Goal: Task Accomplishment & Management: Manage account settings

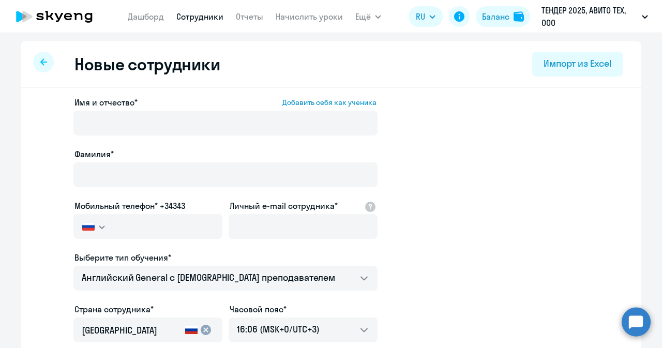
select select "english_adult_not_native_speaker"
select select "3"
click at [185, 18] on link "Сотрудники" at bounding box center [199, 16] width 47 height 10
select select "30"
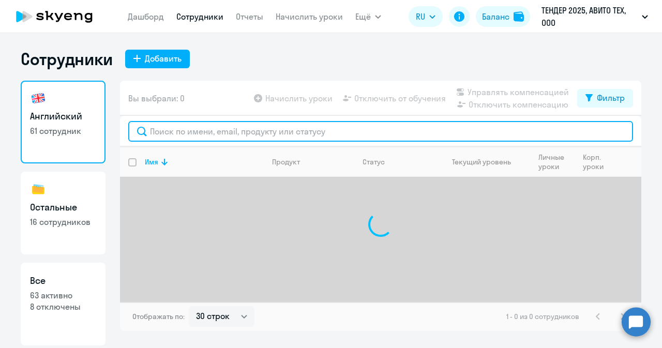
click at [180, 125] on input "text" at bounding box center [380, 131] width 505 height 21
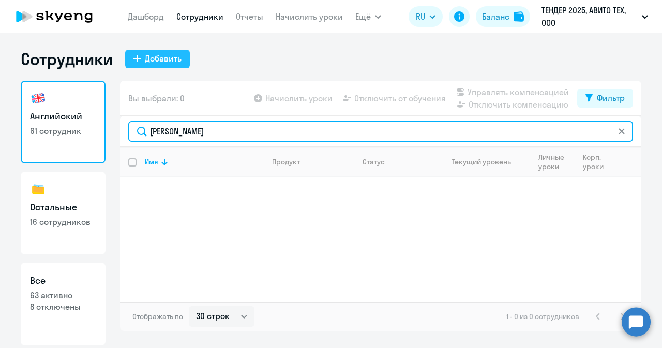
type input "[PERSON_NAME]"
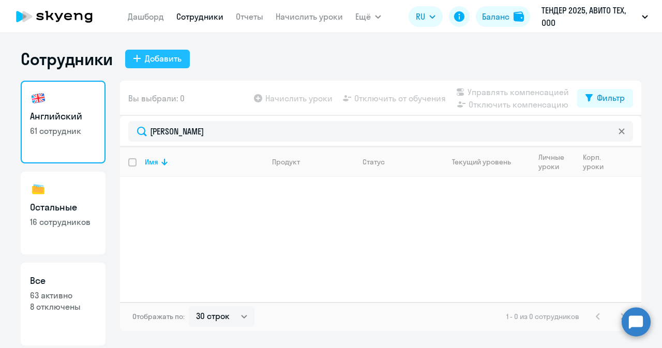
click at [178, 65] on button "Добавить" at bounding box center [157, 59] width 65 height 19
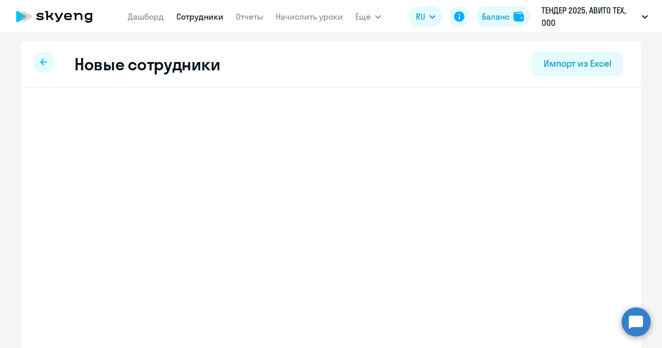
select select "english_adult_not_native_speaker"
select select "3"
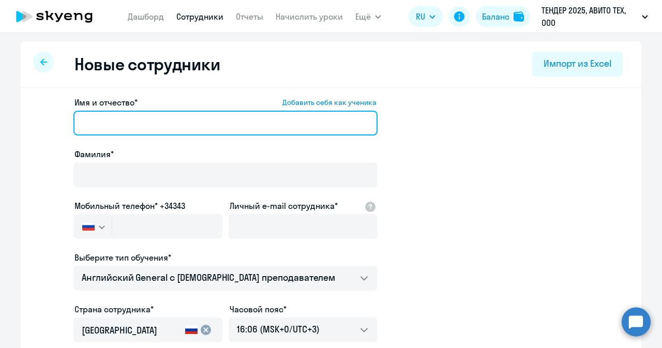
click at [222, 126] on input "Имя и отчество* Добавить себя как ученика" at bounding box center [225, 123] width 304 height 25
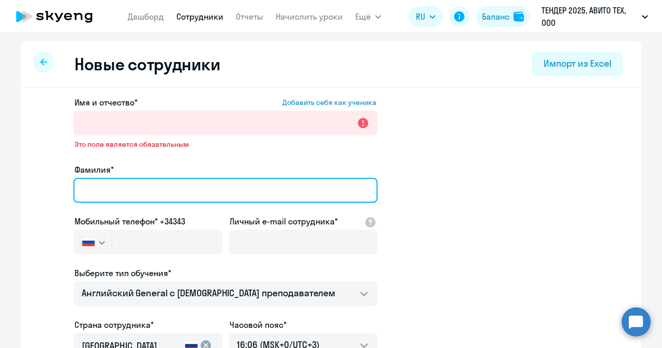
click at [103, 173] on div "Фамилия*" at bounding box center [225, 184] width 304 height 43
type input "[PERSON_NAME]"
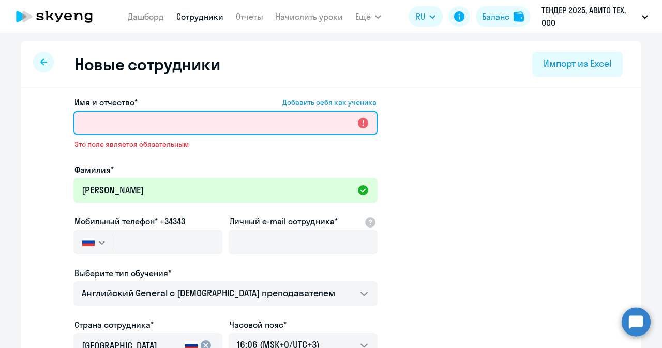
click at [132, 122] on input "Имя и отчество* Добавить себя как ученика" at bounding box center [225, 123] width 304 height 25
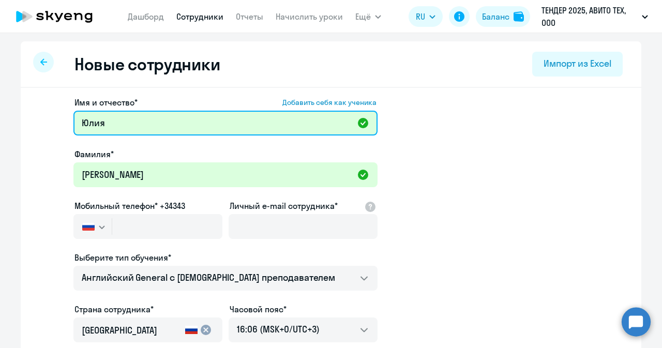
paste input "Сергеевна"
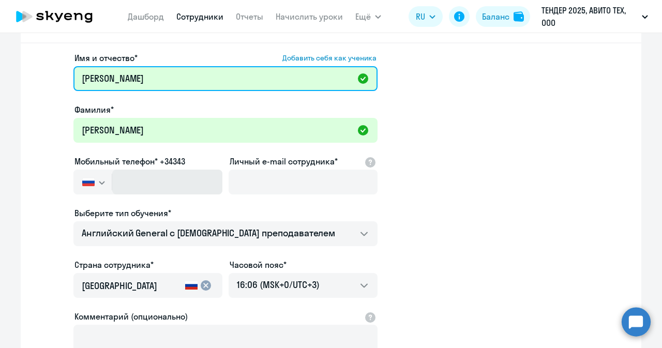
scroll to position [46, 0]
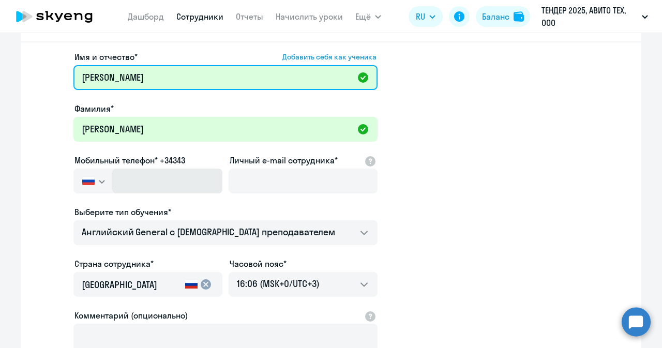
type input "[PERSON_NAME]"
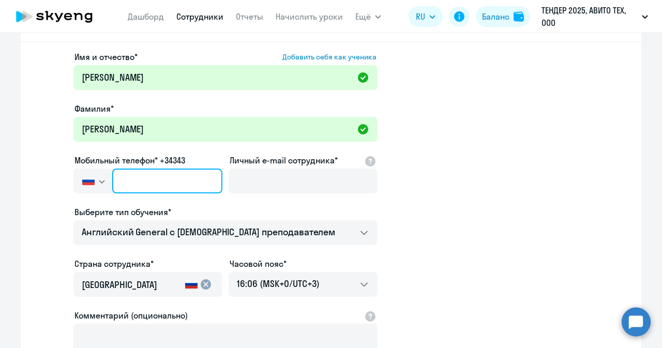
click at [118, 192] on input "text" at bounding box center [167, 181] width 110 height 25
paste input "[PHONE_NUMBER]"
type input "[PHONE_NUMBER]"
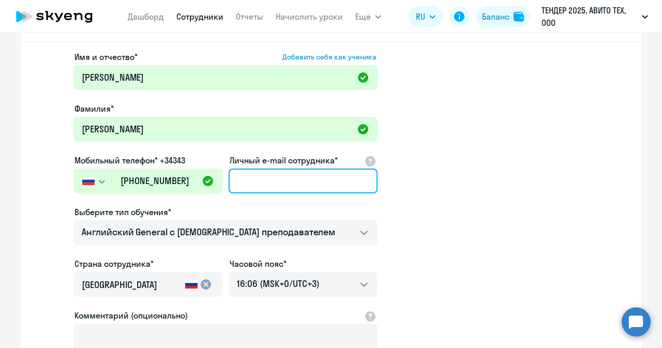
click at [270, 178] on input "Личный e-mail сотрудника*" at bounding box center [303, 181] width 149 height 25
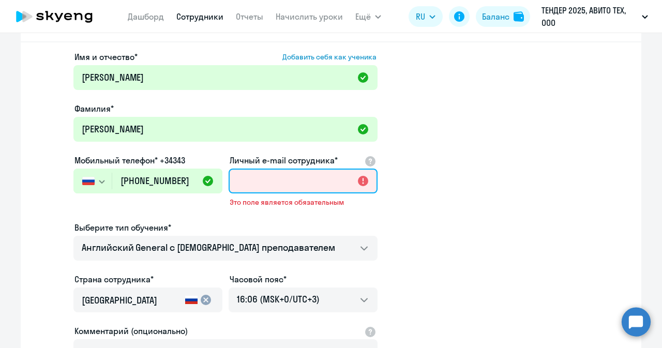
paste input "[EMAIL_ADDRESS][DOMAIN_NAME]"
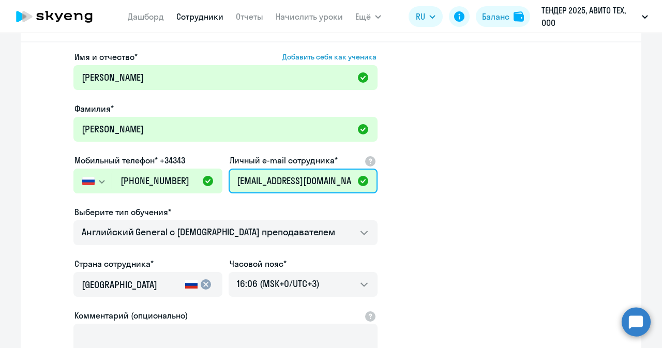
click at [247, 178] on input "[EMAIL_ADDRESS][DOMAIN_NAME]" at bounding box center [303, 181] width 149 height 25
type input "[EMAIL_ADDRESS][DOMAIN_NAME]"
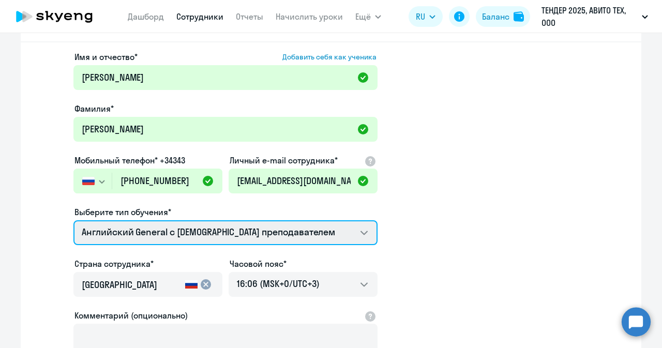
click at [296, 239] on select "Screening Test Английский General с [DEMOGRAPHIC_DATA] преподавателем Английски…" at bounding box center [225, 232] width 304 height 25
click at [284, 242] on select "Screening Test Английский General с [DEMOGRAPHIC_DATA] преподавателем Английски…" at bounding box center [225, 232] width 304 height 25
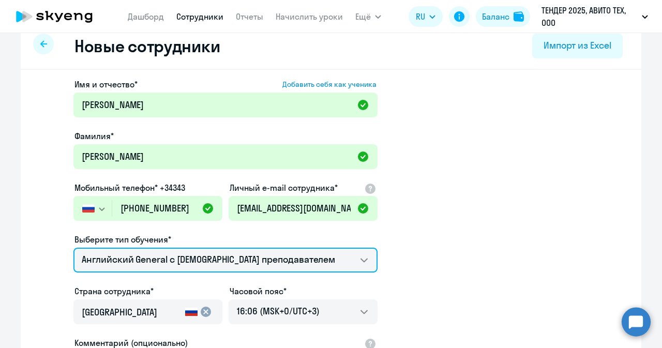
scroll to position [0, 0]
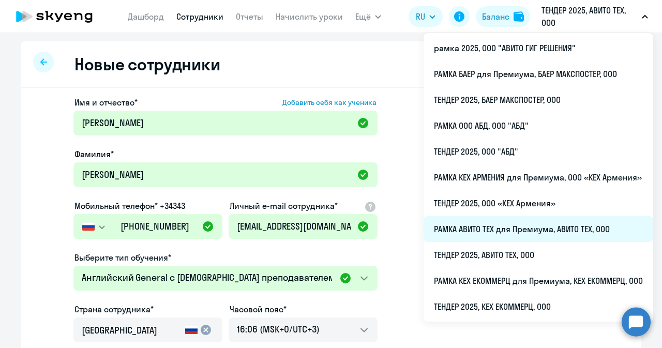
click at [487, 227] on li "РАМКА АВИТО ТЕХ для Премиума, АВИТО ТЕХ, ООО" at bounding box center [539, 229] width 230 height 26
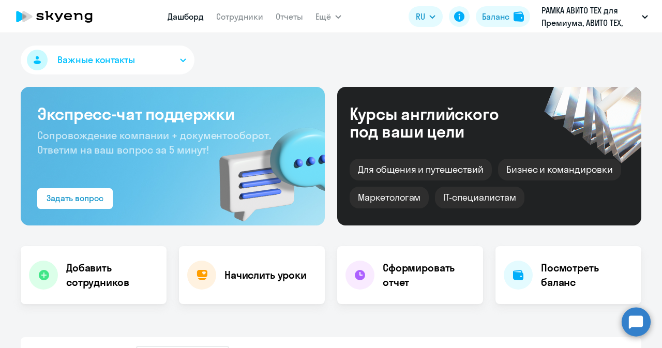
select select "30"
drag, startPoint x: 242, startPoint y: 23, endPoint x: 236, endPoint y: 13, distance: 11.4
click at [236, 13] on nav "Дашборд Сотрудники Отчеты" at bounding box center [236, 16] width 136 height 21
click at [236, 13] on link "Сотрудники" at bounding box center [239, 16] width 47 height 10
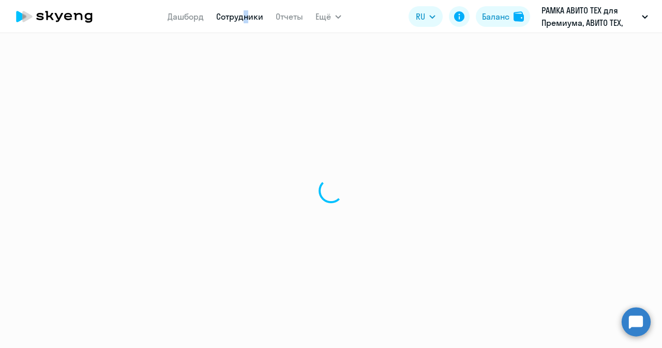
select select "30"
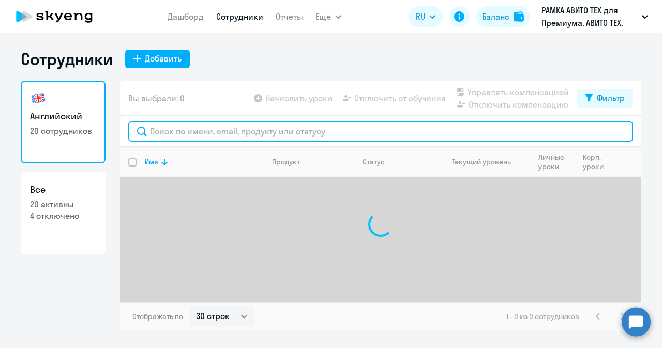
click at [199, 137] on input "text" at bounding box center [380, 131] width 505 height 21
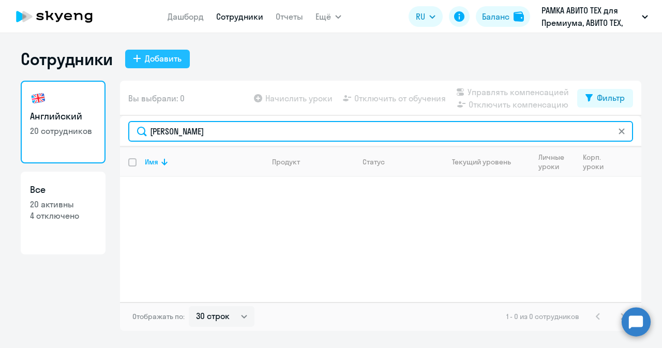
type input "[PERSON_NAME]"
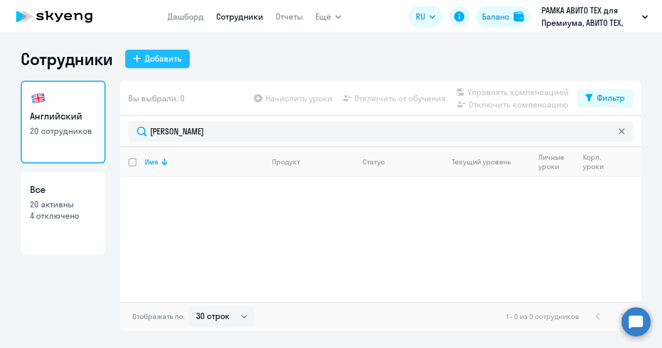
click at [167, 50] on button "Добавить" at bounding box center [157, 59] width 65 height 19
select select "english_adult_not_native_speaker_premium"
select select "3"
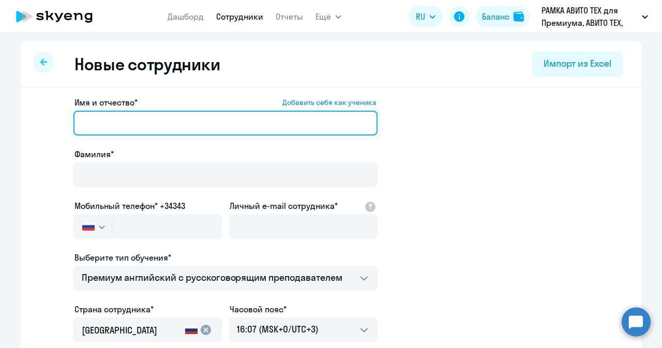
paste input "[PERSON_NAME]"
click at [247, 118] on input "[PERSON_NAME]" at bounding box center [225, 123] width 304 height 25
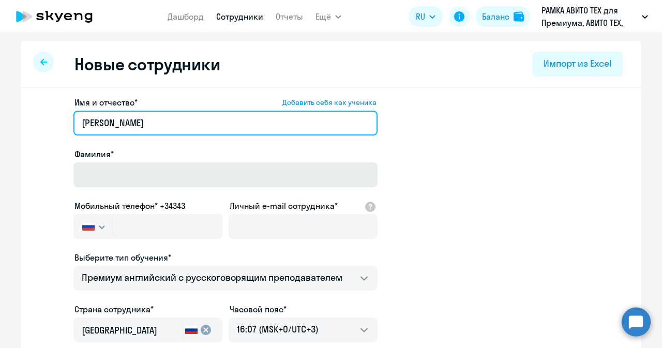
type input "[PERSON_NAME]"
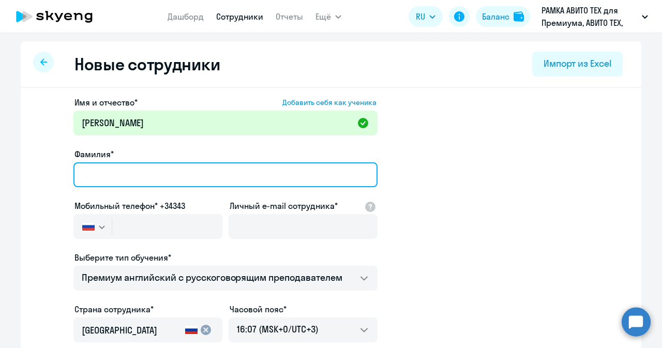
click at [123, 173] on input "Фамилия*" at bounding box center [225, 174] width 304 height 25
type input "[PERSON_NAME]"
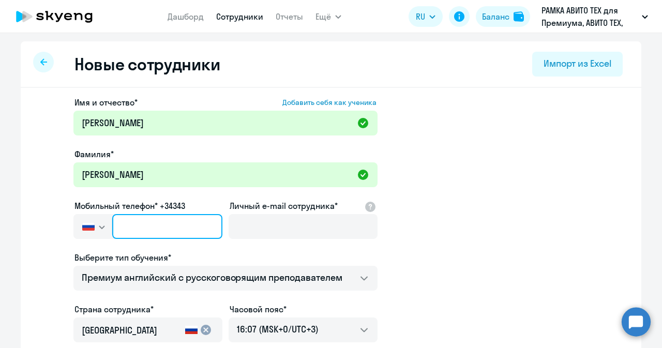
click at [146, 216] on input "text" at bounding box center [167, 226] width 110 height 25
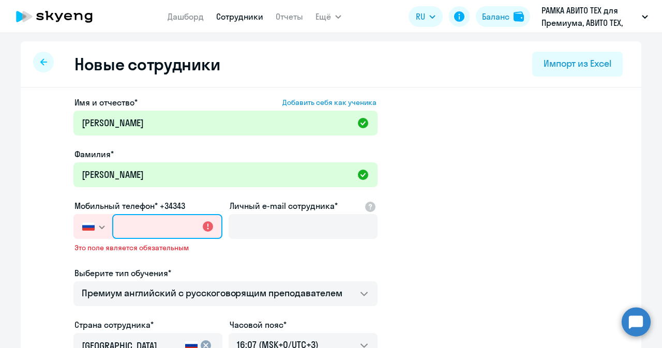
paste input "[PHONE_NUMBER]"
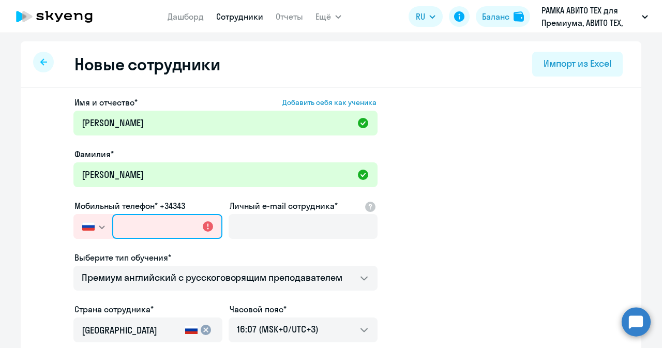
type input "[PHONE_NUMBER]"
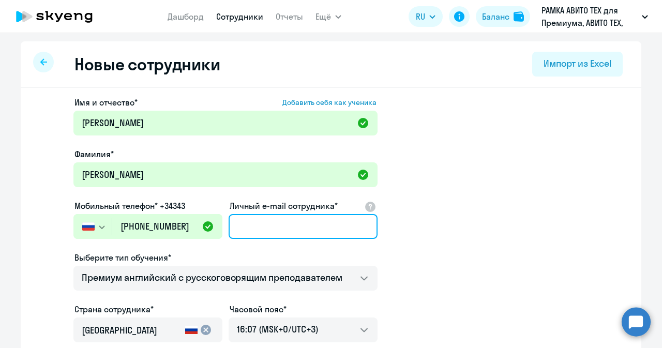
click at [269, 225] on input "Личный e-mail сотрудника*" at bounding box center [303, 226] width 149 height 25
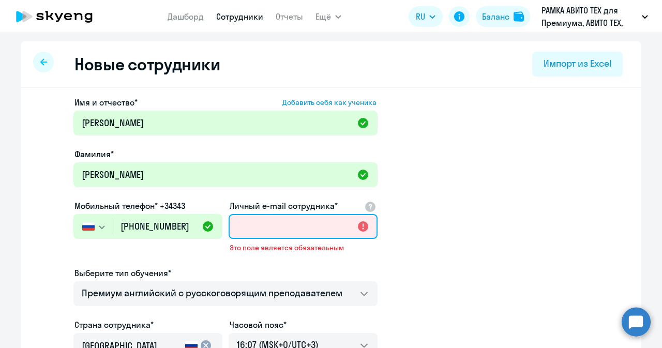
paste input "[EMAIL_ADDRESS][DOMAIN_NAME]"
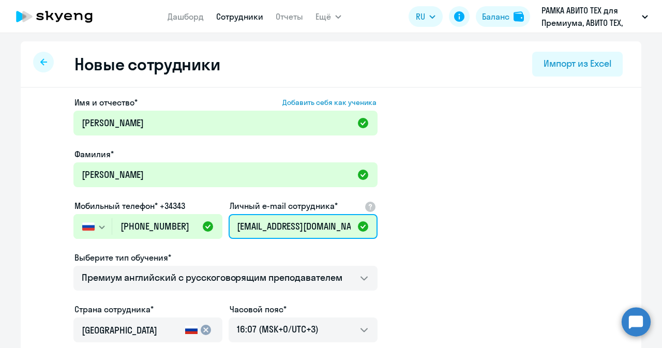
click at [249, 231] on input "[EMAIL_ADDRESS][DOMAIN_NAME]" at bounding box center [303, 226] width 149 height 25
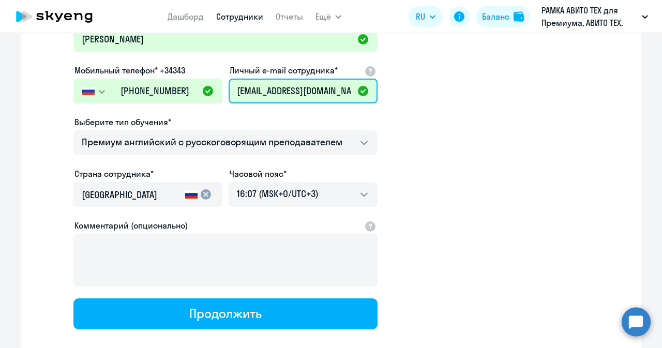
scroll to position [137, 0]
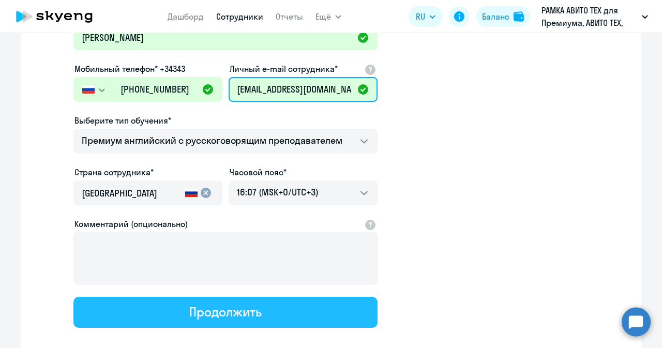
type input "[EMAIL_ADDRESS][DOMAIN_NAME]"
click at [232, 306] on div "Продолжить" at bounding box center [225, 312] width 72 height 17
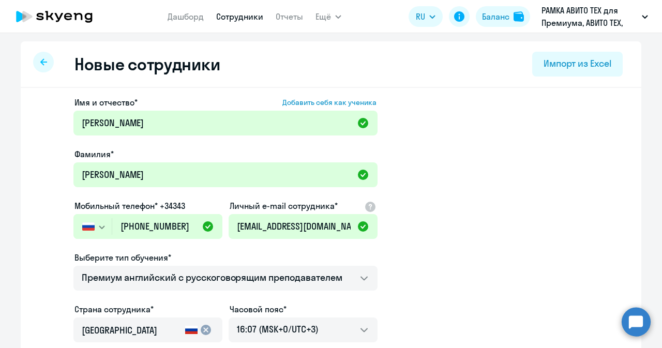
select select "english_adult_not_native_speaker_premium"
select select "3"
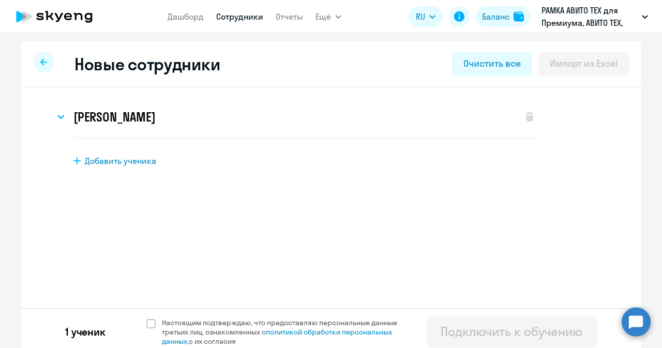
scroll to position [0, 0]
click at [148, 323] on span at bounding box center [150, 323] width 9 height 9
click at [146, 318] on input "Настоящим подтверждаю, что предоставляю персональные данные третьих лиц, ознако…" at bounding box center [146, 318] width 1 height 1
checkbox input "true"
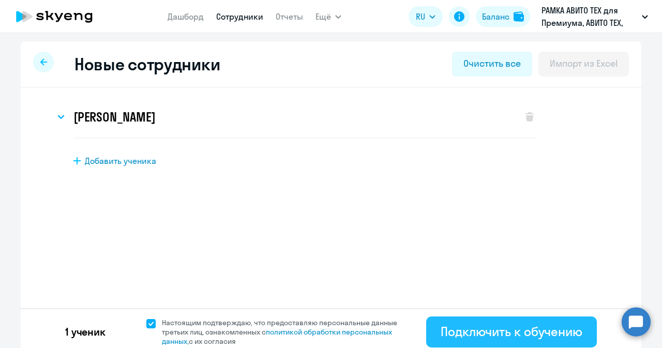
click at [488, 326] on div "Подключить к обучению" at bounding box center [512, 331] width 142 height 17
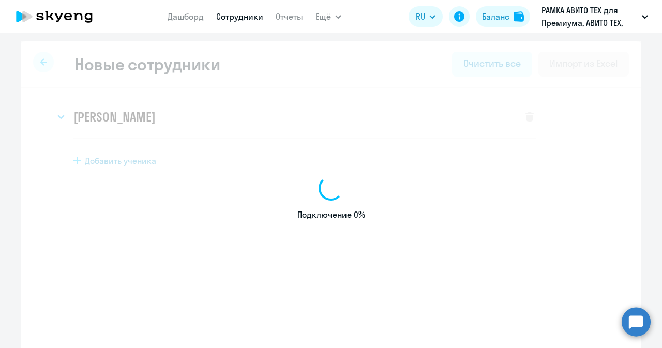
select select "english_adult_not_native_speaker_premium"
select select "3"
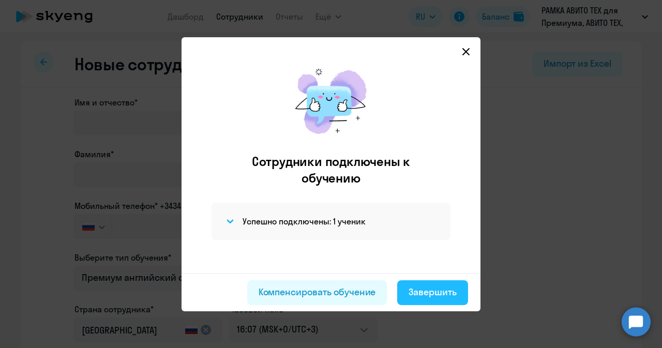
click at [423, 283] on button "Завершить" at bounding box center [432, 292] width 71 height 25
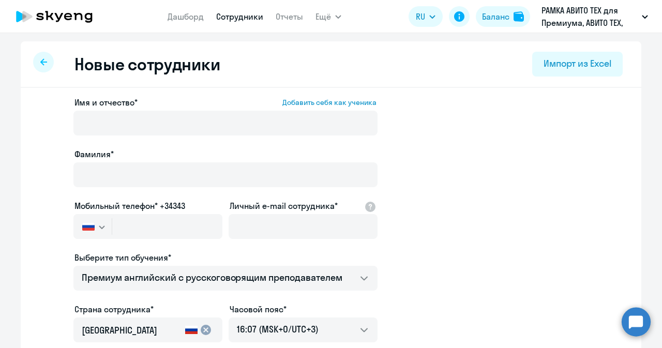
select select "30"
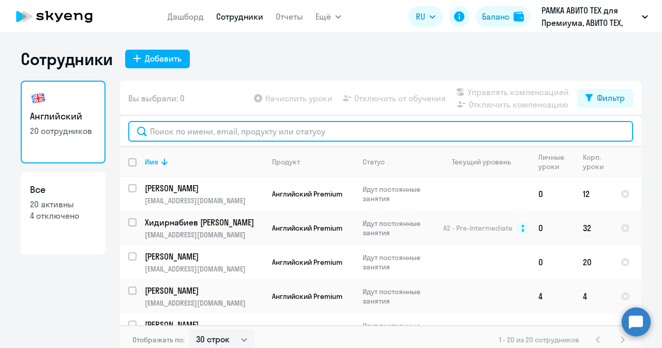
click at [199, 129] on input "text" at bounding box center [380, 131] width 505 height 21
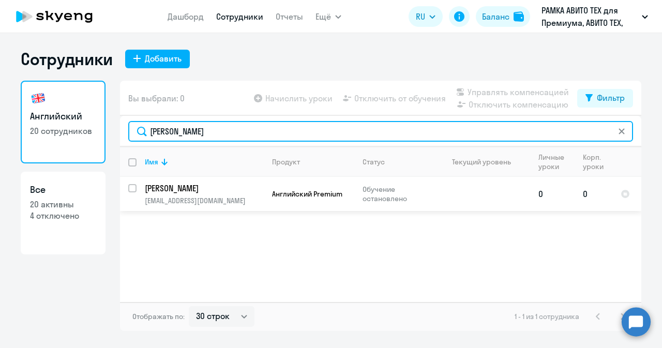
type input "[PERSON_NAME]"
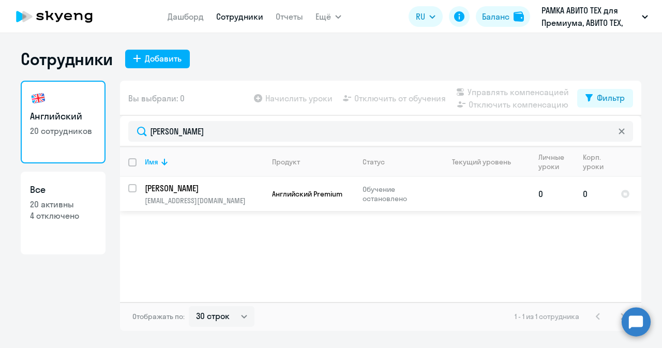
click at [190, 192] on p "[PERSON_NAME]" at bounding box center [203, 188] width 117 height 11
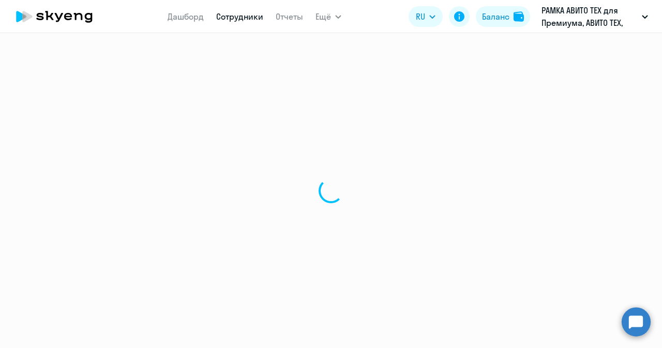
select select "english"
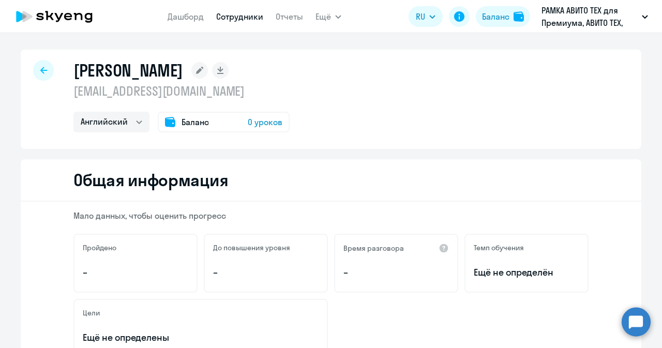
click at [248, 122] on span "0 уроков" at bounding box center [265, 122] width 35 height 12
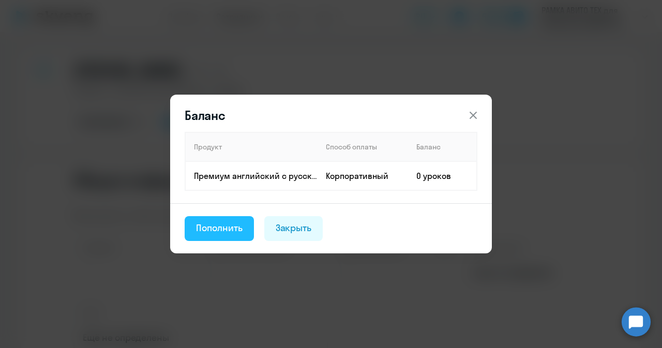
click at [232, 225] on div "Пополнить" at bounding box center [219, 227] width 47 height 13
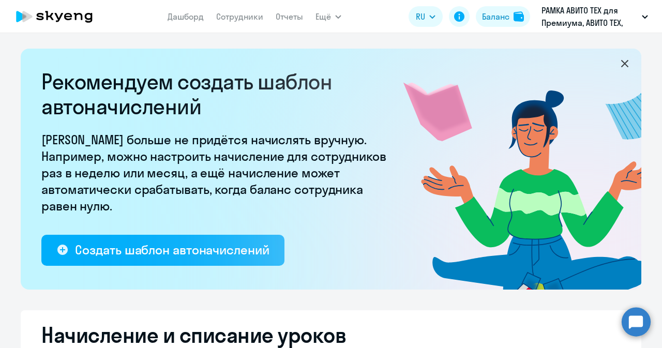
select select "10"
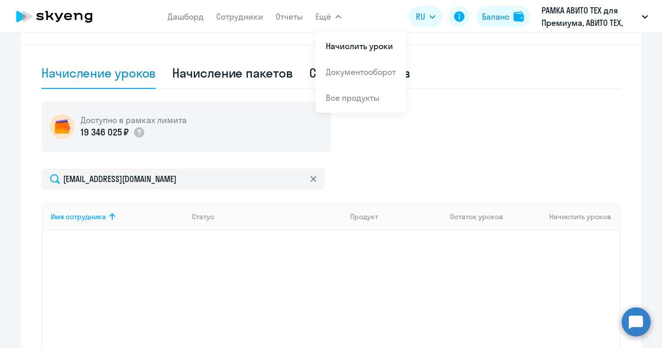
scroll to position [314, 0]
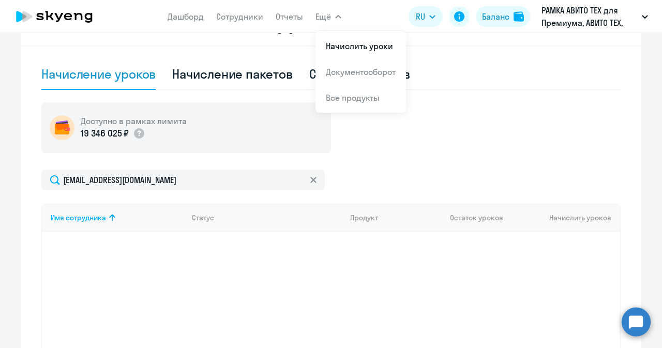
click at [370, 264] on div "Имя сотрудника Статус Продукт Остаток уроков Начислить уроков" at bounding box center [330, 281] width 579 height 155
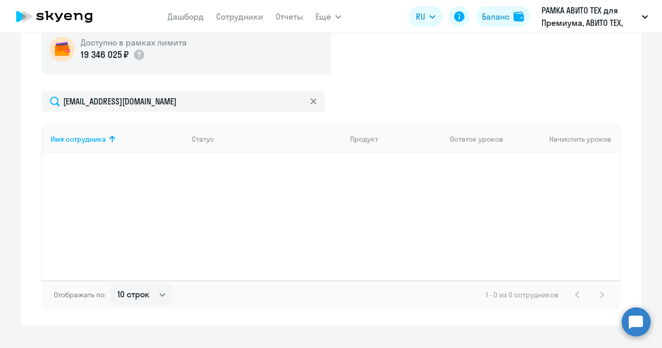
scroll to position [394, 0]
click at [87, 142] on div "Имя сотрудника" at bounding box center [78, 137] width 55 height 9
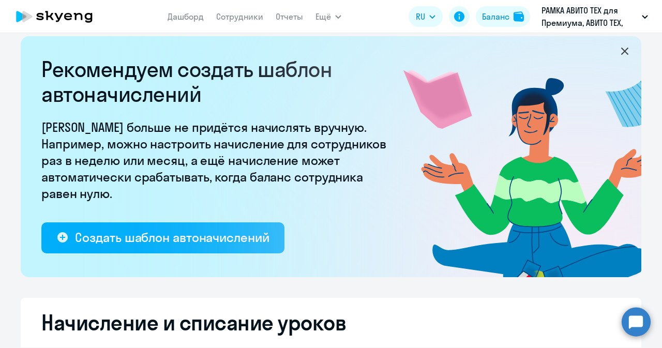
scroll to position [0, 0]
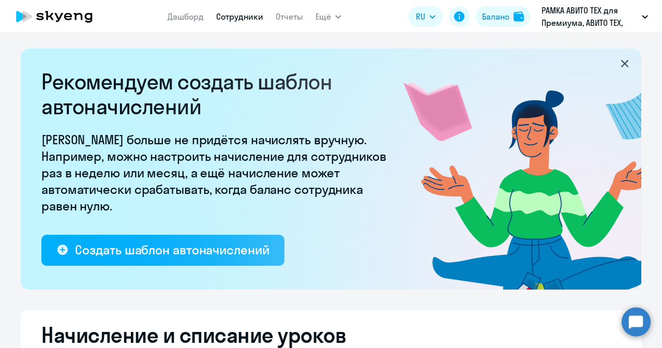
click at [238, 18] on link "Сотрудники" at bounding box center [239, 16] width 47 height 10
select select "30"
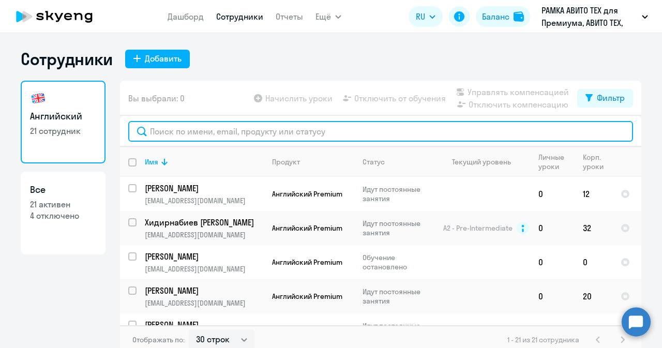
click at [183, 136] on input "text" at bounding box center [380, 131] width 505 height 21
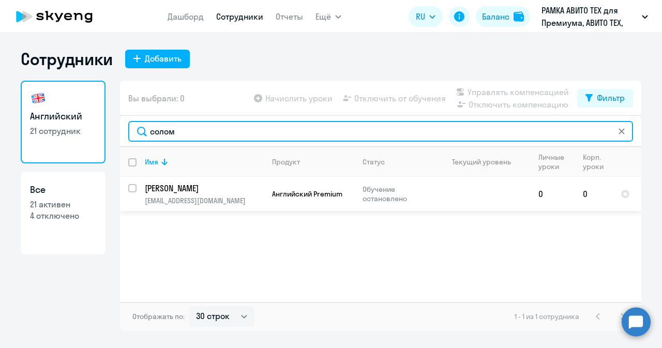
type input "солом"
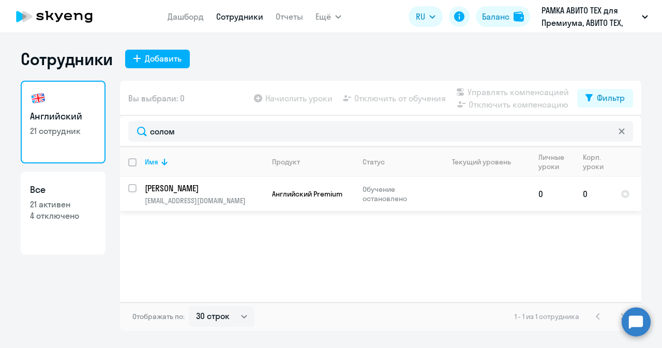
click at [248, 201] on p "[EMAIL_ADDRESS][DOMAIN_NAME]" at bounding box center [204, 200] width 118 height 9
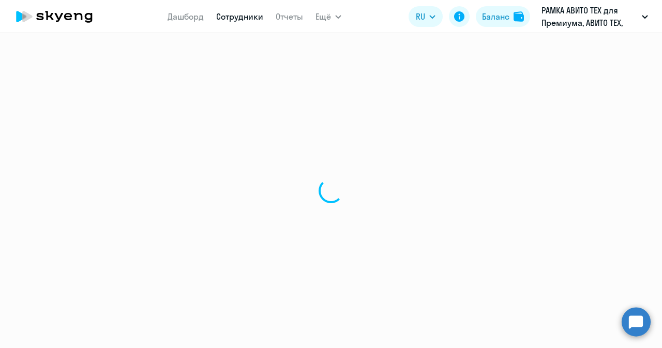
select select "english"
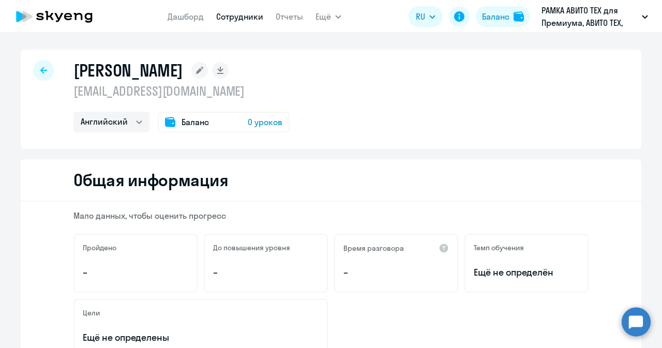
click at [262, 122] on span "0 уроков" at bounding box center [265, 122] width 35 height 12
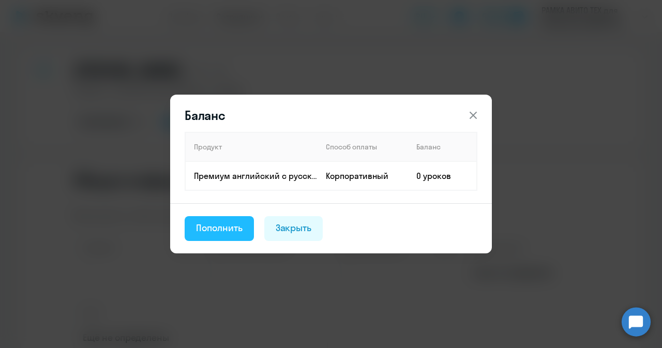
click at [222, 223] on div "Пополнить" at bounding box center [219, 227] width 47 height 13
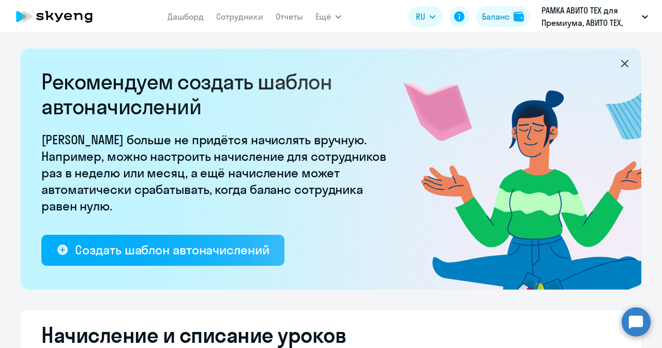
select select "10"
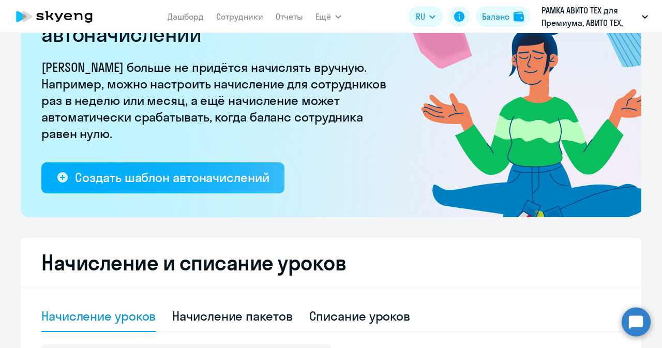
scroll to position [4, 0]
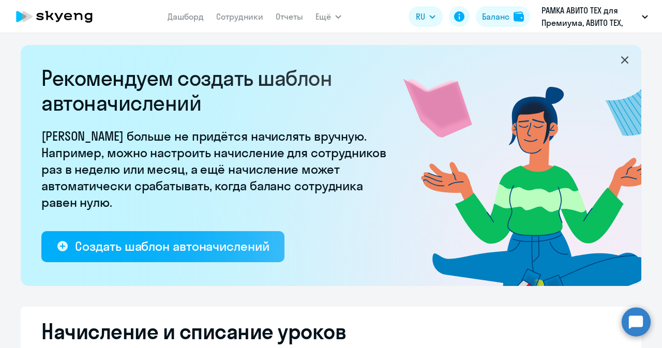
click at [637, 325] on circle at bounding box center [636, 321] width 29 height 29
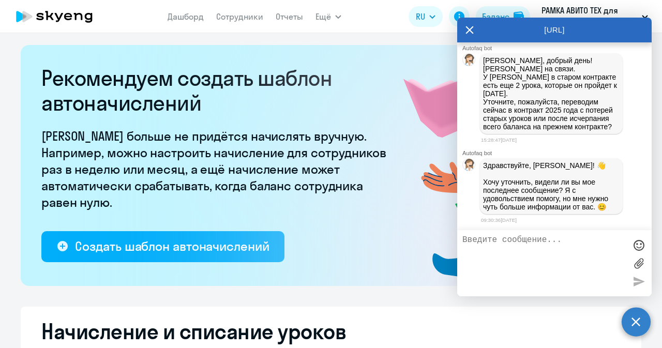
scroll to position [25247, 0]
click at [555, 247] on textarea at bounding box center [543, 263] width 163 height 56
click at [533, 262] on textarea at bounding box center [543, 263] width 163 height 56
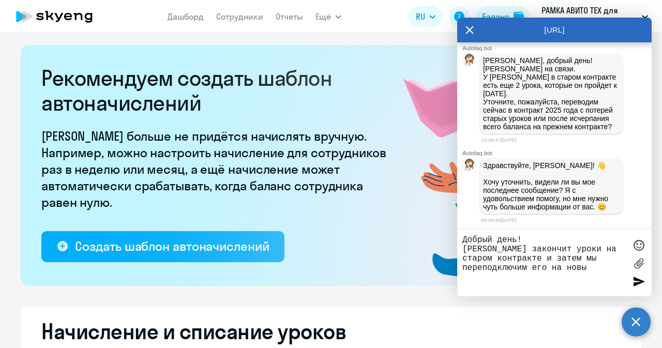
type textarea "Добрый день! [PERSON_NAME] закончит уроки на старом контракте и затем мы перепо…"
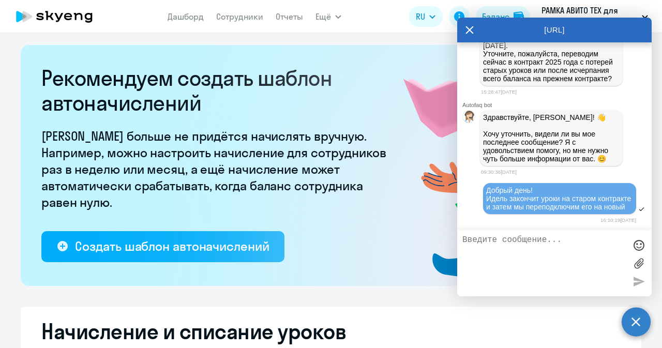
scroll to position [25304, 0]
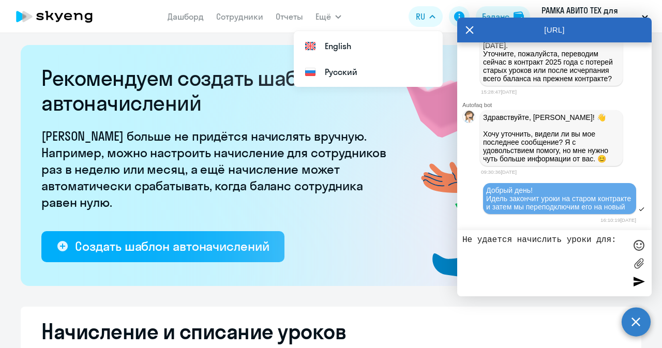
paste textarea "[PERSON_NAME]"
click at [574, 250] on textarea "Не удается начислить уроки для: [PERSON_NAME]" at bounding box center [543, 263] width 163 height 56
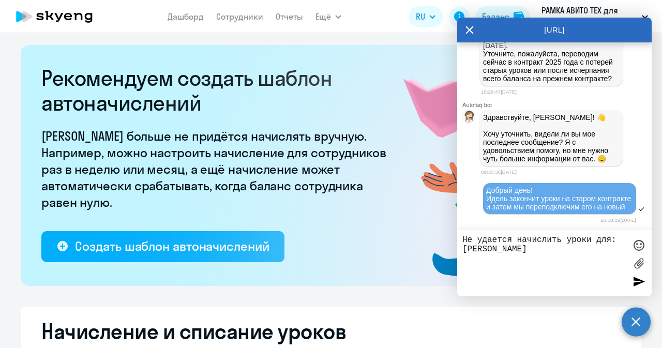
paste textarea "[EMAIL_ADDRESS][DOMAIN_NAME]"
click at [487, 267] on textarea "Не удается начислить уроки для: [PERSON_NAME] [EMAIL_ADDRESS][DOMAIN_NAME]" at bounding box center [543, 263] width 163 height 56
click at [570, 263] on textarea "Не удается начислить уроки для: [PERSON_NAME] [EMAIL_ADDRESS][DOMAIN_NAME]" at bounding box center [543, 263] width 163 height 56
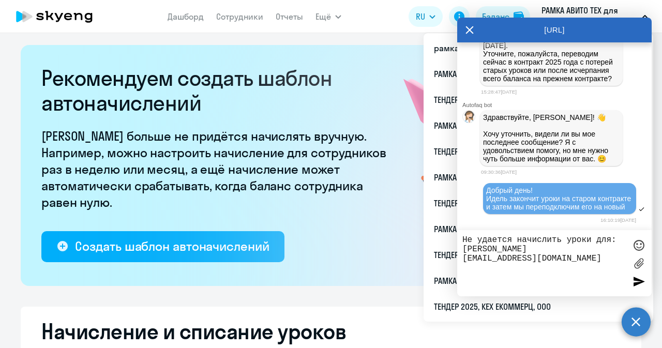
paste textarea "79522931328"
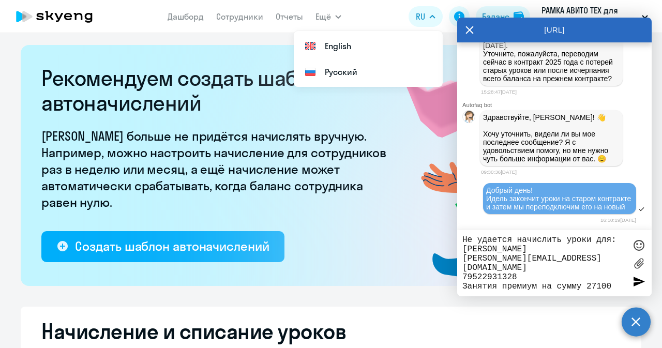
type textarea "Не удается начислить уроки для: [PERSON_NAME] [PERSON_NAME][EMAIL_ADDRESS][DOMA…"
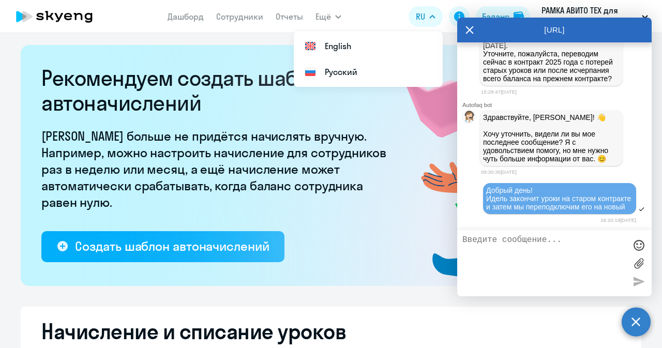
scroll to position [25377, 0]
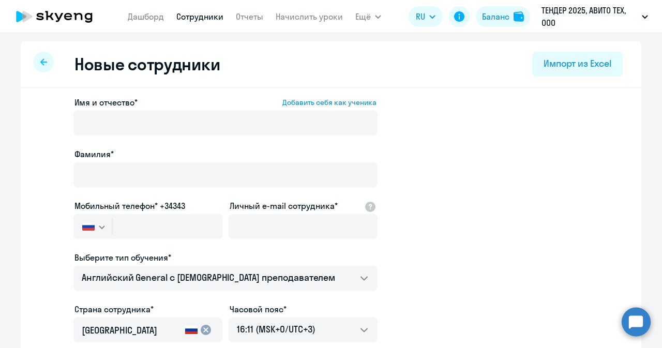
select select "english_adult_not_native_speaker"
select select "3"
click at [78, 20] on icon at bounding box center [54, 17] width 91 height 26
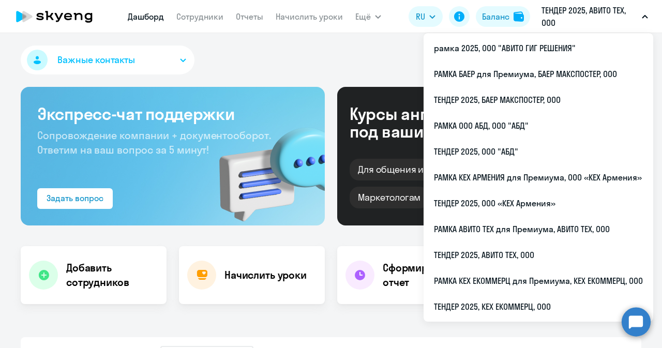
select select "30"
click at [591, 17] on p "ТЕНДЕР 2025, АВИТО ТЕХ, ООО" at bounding box center [589, 16] width 96 height 25
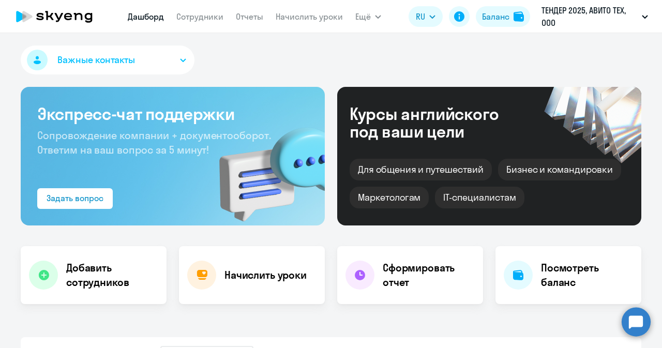
click at [591, 17] on p "ТЕНДЕР 2025, АВИТО ТЕХ, ООО" at bounding box center [589, 16] width 96 height 25
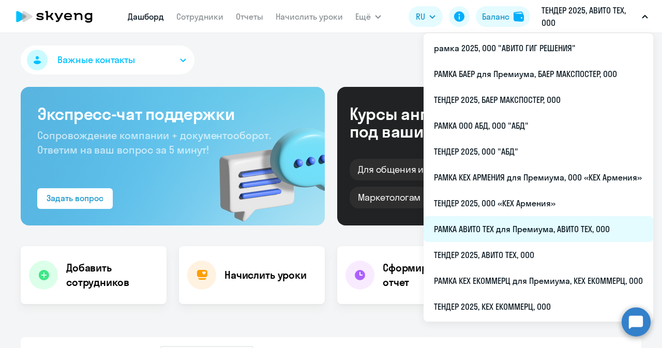
click at [492, 239] on li "РАМКА АВИТО ТЕХ для Премиума, АВИТО ТЕХ, ООО" at bounding box center [539, 229] width 230 height 26
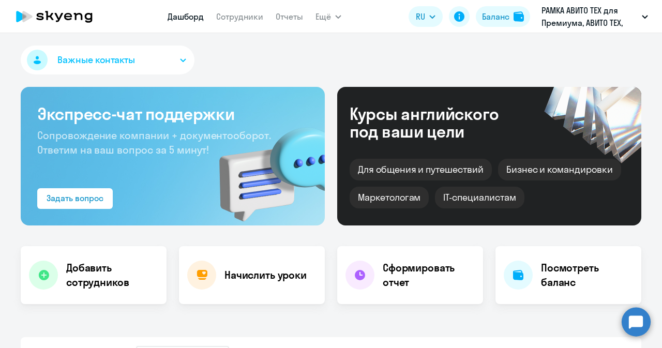
select select "30"
click at [227, 17] on link "Сотрудники" at bounding box center [239, 16] width 47 height 10
select select "30"
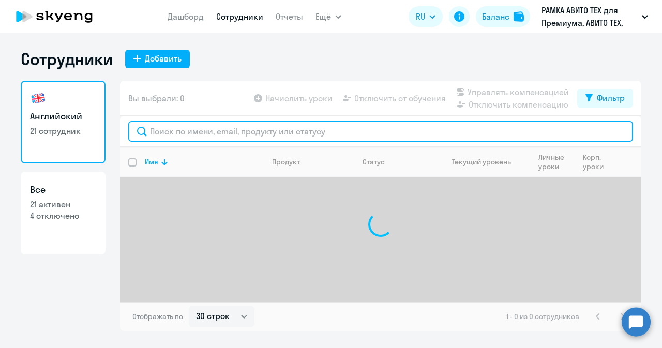
click at [220, 127] on input "text" at bounding box center [380, 131] width 505 height 21
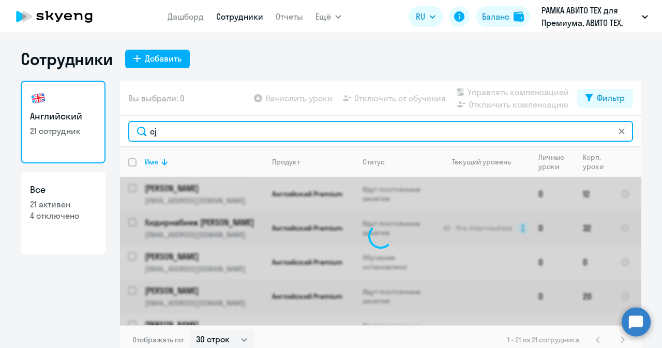
type input "c"
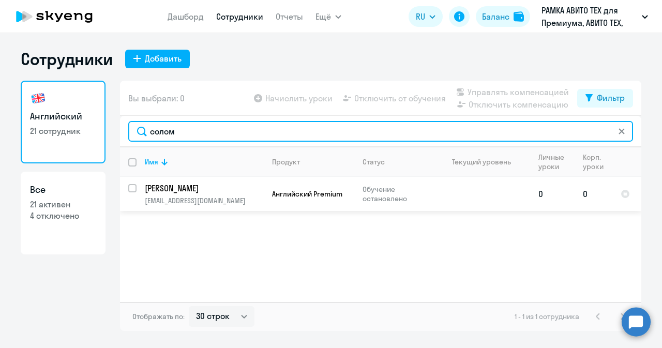
type input "солом"
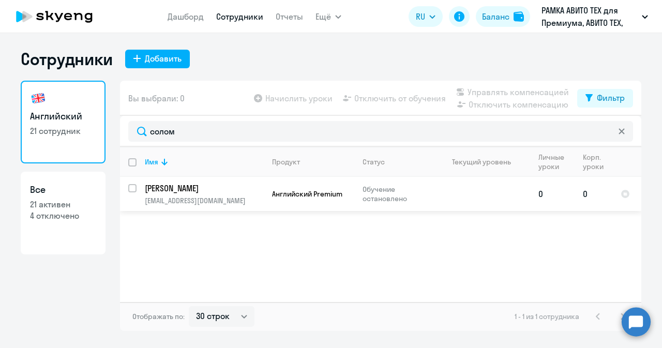
click at [201, 185] on p "[PERSON_NAME]" at bounding box center [203, 188] width 117 height 11
select select "english"
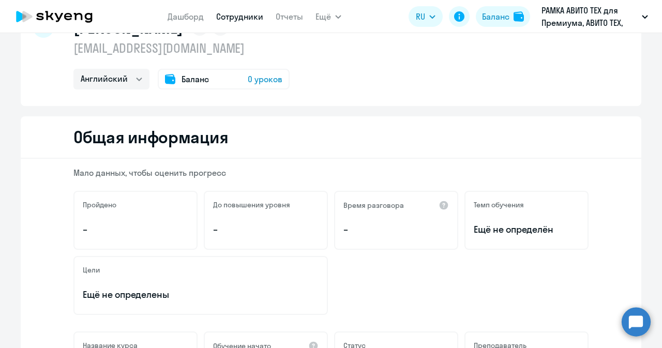
scroll to position [39, 0]
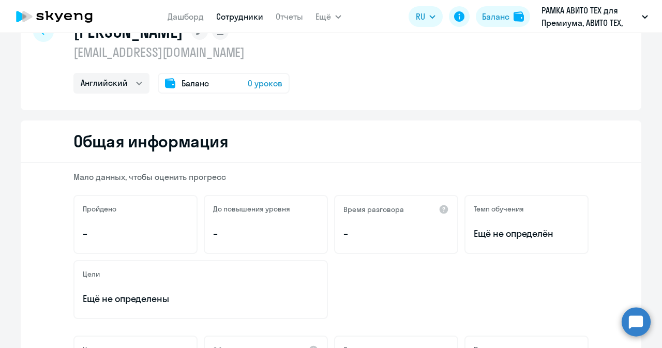
click at [255, 86] on span "0 уроков" at bounding box center [265, 83] width 35 height 12
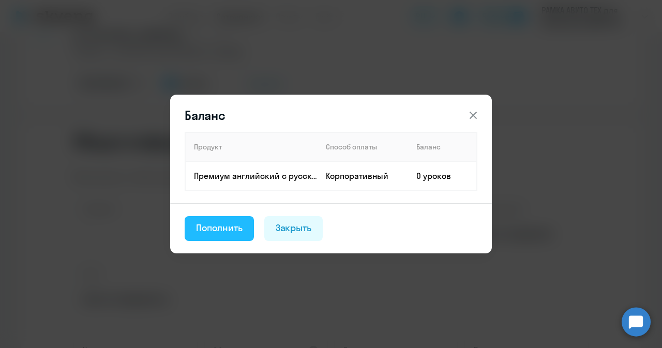
click at [246, 221] on button "Пополнить" at bounding box center [219, 228] width 69 height 25
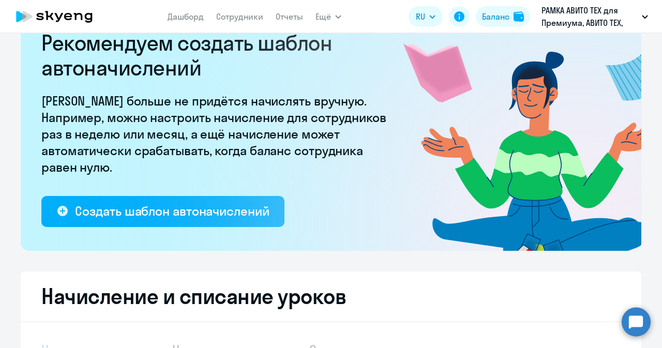
select select "10"
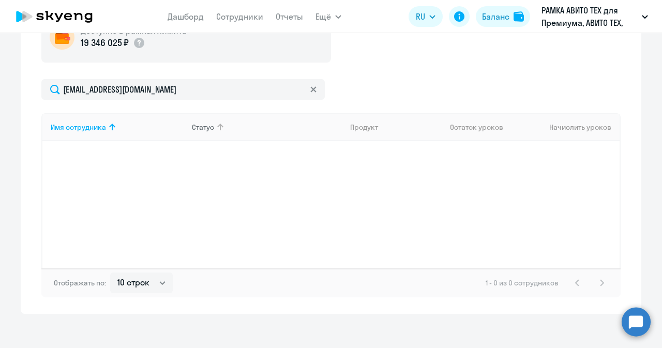
scroll to position [412, 0]
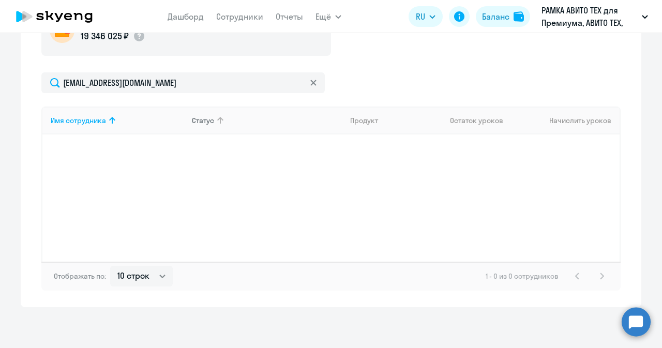
click at [244, 202] on div "Имя сотрудника Статус Продукт Остаток уроков Начислить уроков" at bounding box center [330, 184] width 579 height 155
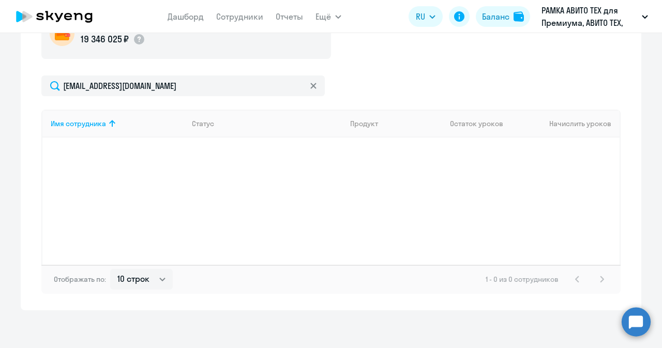
scroll to position [408, 0]
click at [634, 319] on circle at bounding box center [636, 321] width 29 height 29
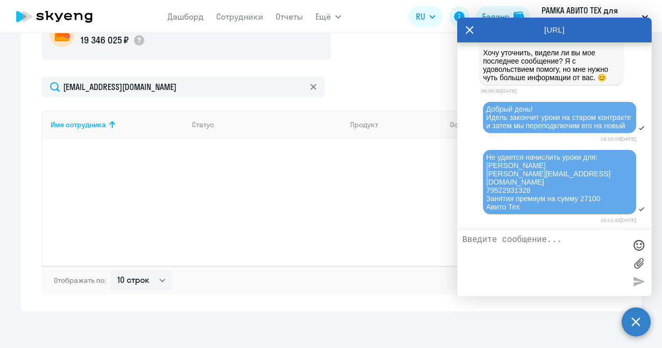
scroll to position [25377, 0]
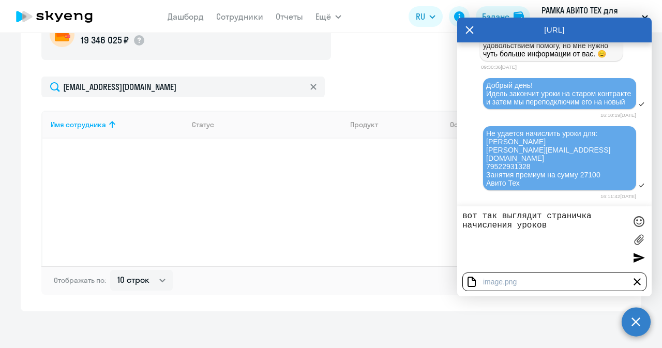
type textarea "вот так выглядит страничка начисления уроков"
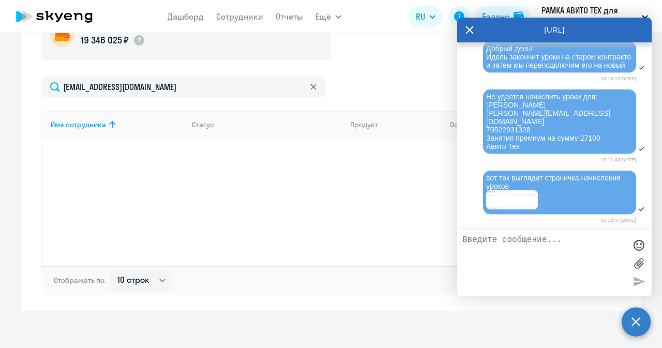
scroll to position [25430, 0]
click at [470, 28] on icon at bounding box center [469, 30] width 8 height 25
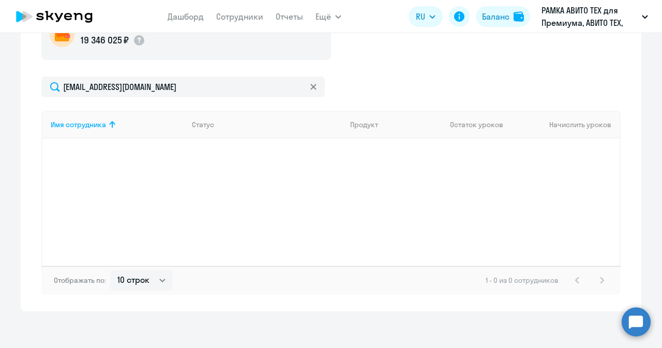
click at [470, 28] on app-header-actions "RU Баланс РАМКА АВИТО ТЕХ для Премиума, АВИТО ТЕХ, ООО рамка 2025, ООО "АВИТО Г…" at bounding box center [531, 16] width 245 height 25
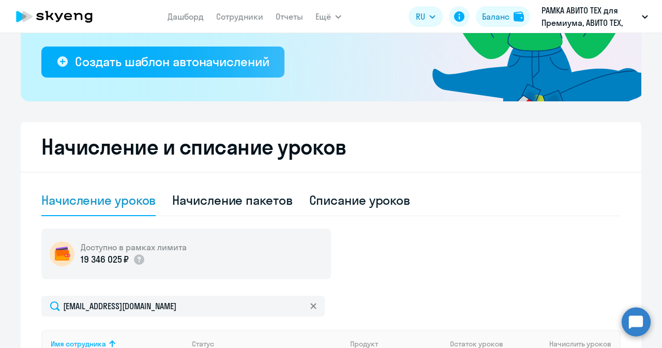
scroll to position [188, 0]
click at [636, 314] on circle at bounding box center [636, 321] width 29 height 29
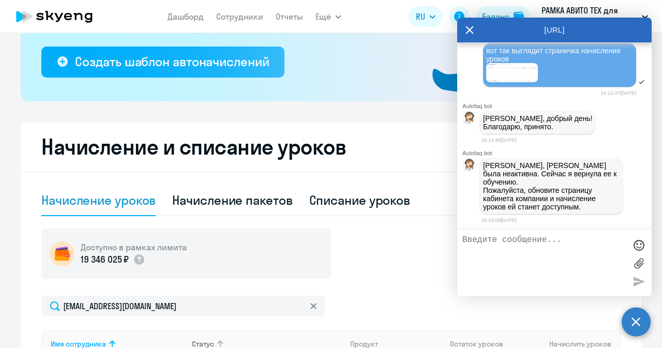
scroll to position [25557, 0]
drag, startPoint x: 474, startPoint y: 27, endPoint x: 465, endPoint y: 31, distance: 10.2
click at [465, 31] on div "[URL]" at bounding box center [554, 30] width 194 height 25
click at [469, 31] on icon at bounding box center [470, 30] width 8 height 8
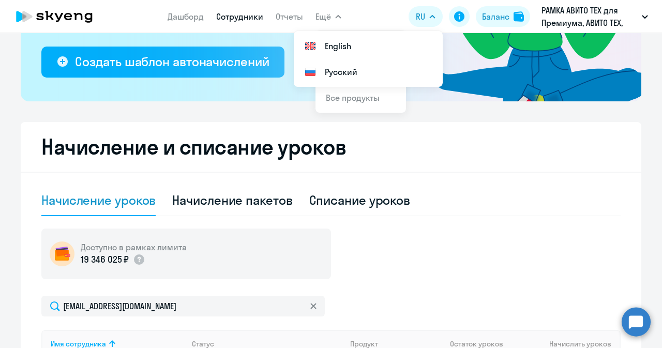
click at [249, 19] on link "Сотрудники" at bounding box center [239, 16] width 47 height 10
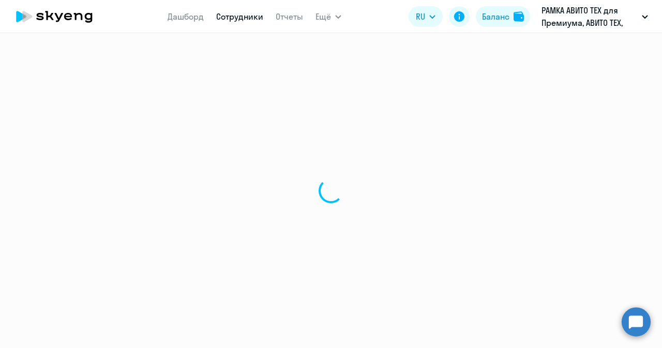
select select "30"
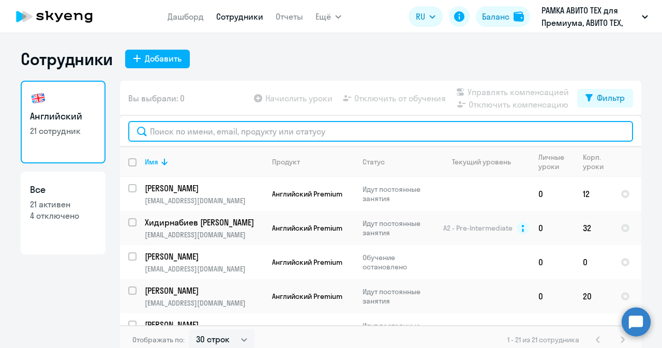
click at [209, 128] on input "text" at bounding box center [380, 131] width 505 height 21
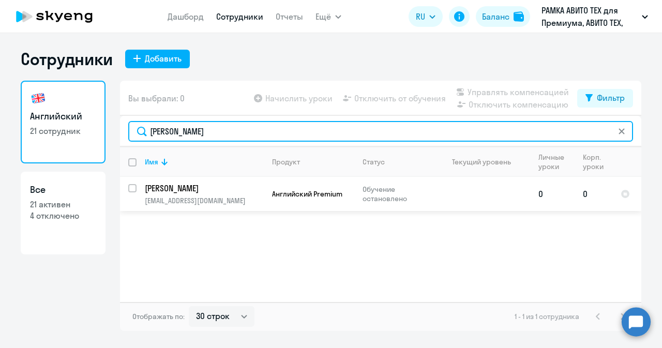
type input "[PERSON_NAME]"
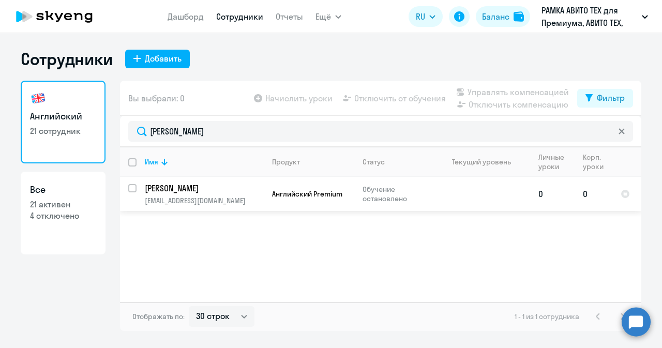
click at [194, 191] on p "[PERSON_NAME]" at bounding box center [203, 188] width 117 height 11
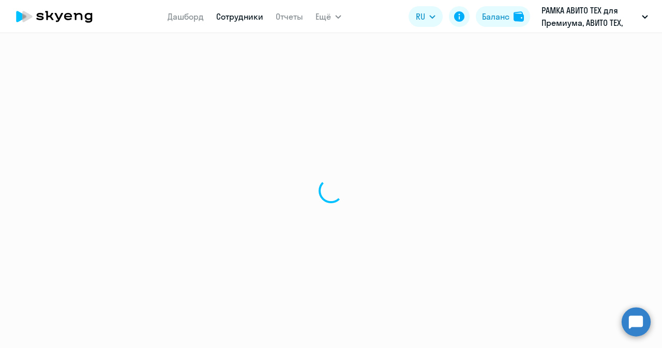
select select "english"
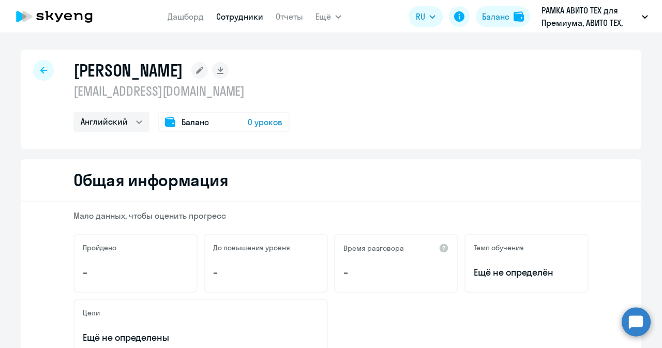
click at [253, 124] on span "0 уроков" at bounding box center [265, 122] width 35 height 12
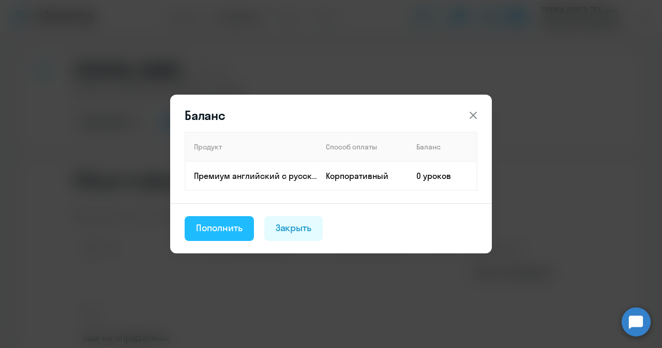
click at [230, 235] on button "Пополнить" at bounding box center [219, 228] width 69 height 25
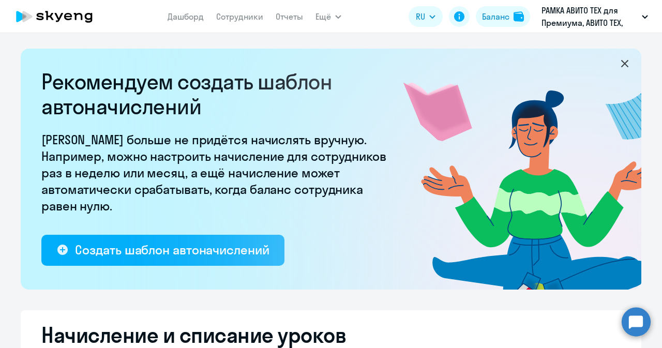
select select "10"
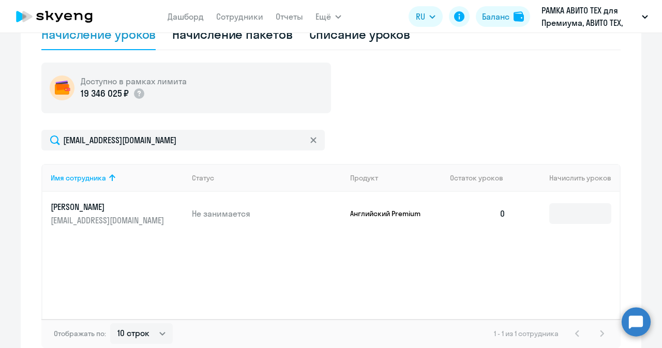
scroll to position [355, 0]
click at [553, 210] on input at bounding box center [580, 213] width 62 height 21
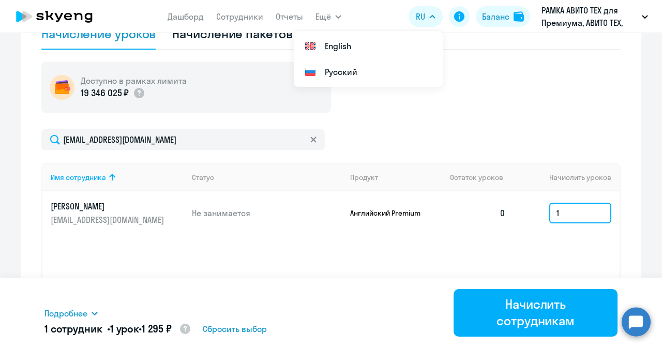
type input "1"
type input "21"
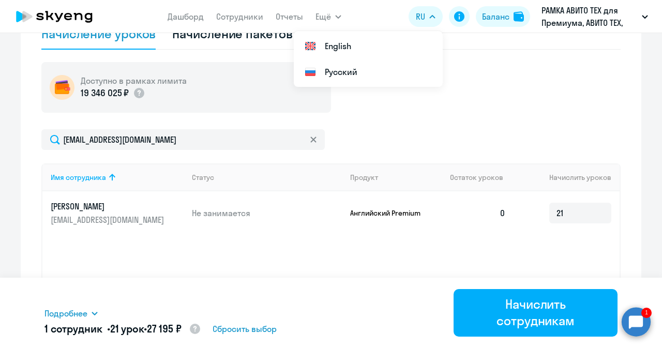
click at [634, 332] on circle at bounding box center [636, 321] width 29 height 29
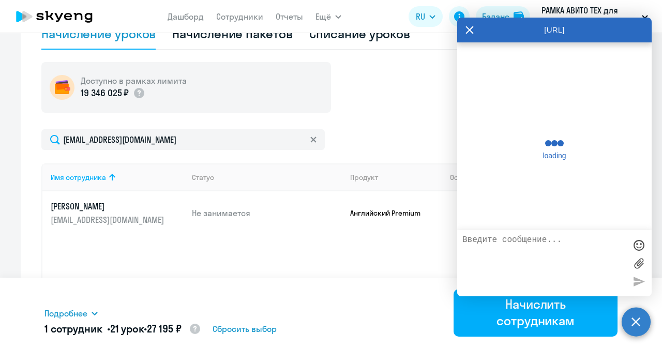
scroll to position [0, 0]
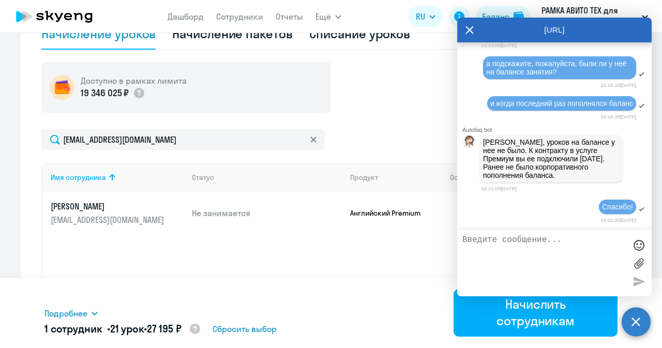
click at [388, 267] on div "Имя сотрудника Статус Продукт Остаток уроков Начислить уроков Соломко Юлия Серг…" at bounding box center [330, 240] width 579 height 155
click at [470, 27] on icon at bounding box center [469, 30] width 8 height 25
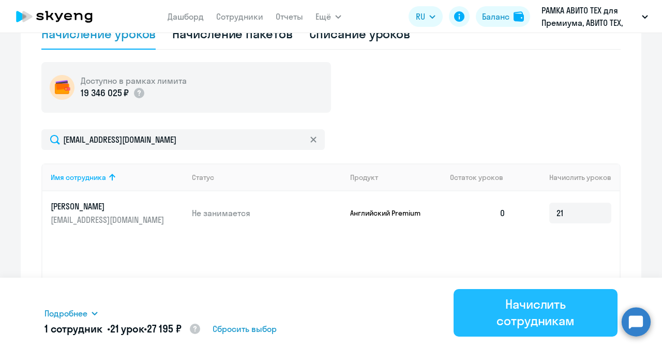
click at [522, 318] on div "Начислить сотрудникам" at bounding box center [535, 312] width 135 height 33
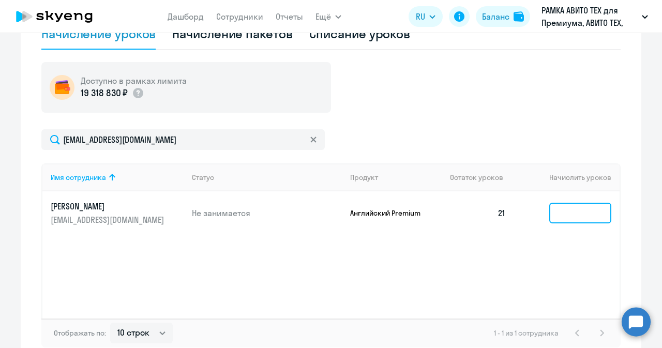
click at [571, 219] on input at bounding box center [580, 213] width 62 height 21
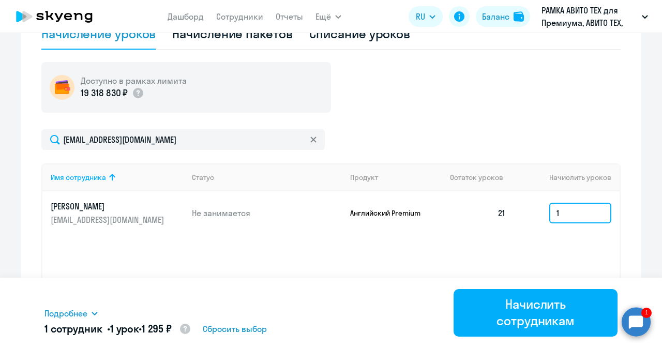
type input "1"
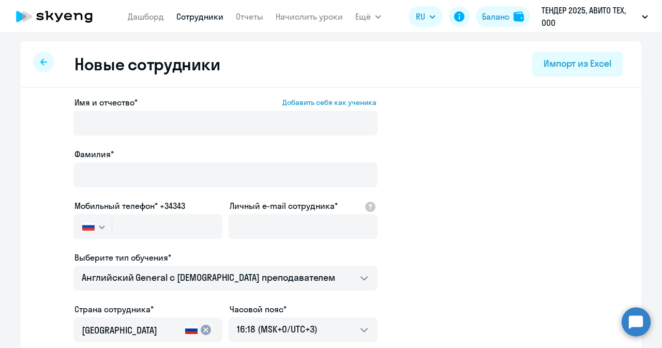
select select "english_adult_not_native_speaker"
select select "3"
click at [638, 322] on circle at bounding box center [636, 321] width 29 height 29
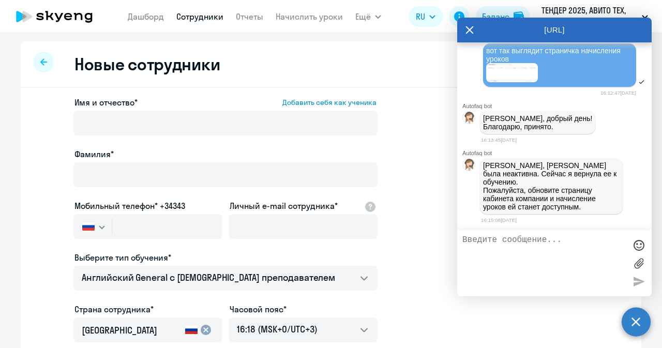
scroll to position [25557, 0]
type textarea "а подскажите, пожалуйста, были ли у неё на балансе занятия?"
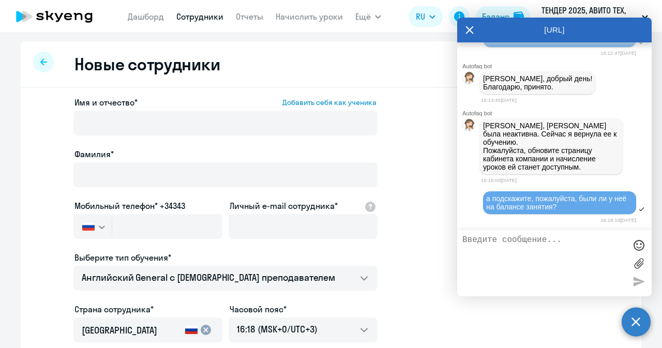
scroll to position [25597, 0]
type textarea "и когда последний раз пополнялся баланс"
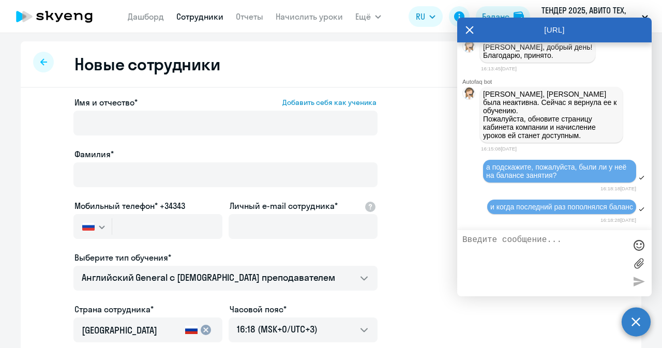
scroll to position [25709, 0]
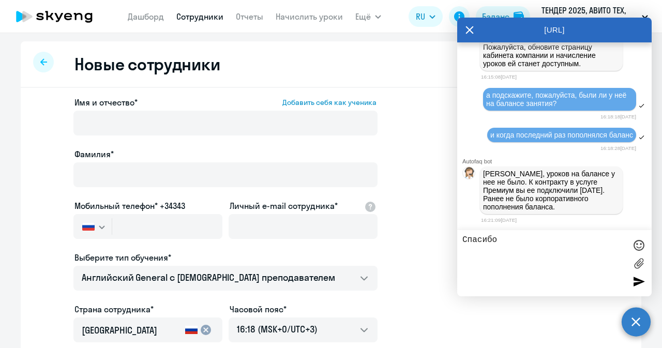
type textarea "Спасибо!"
